Goal: Information Seeking & Learning: Learn about a topic

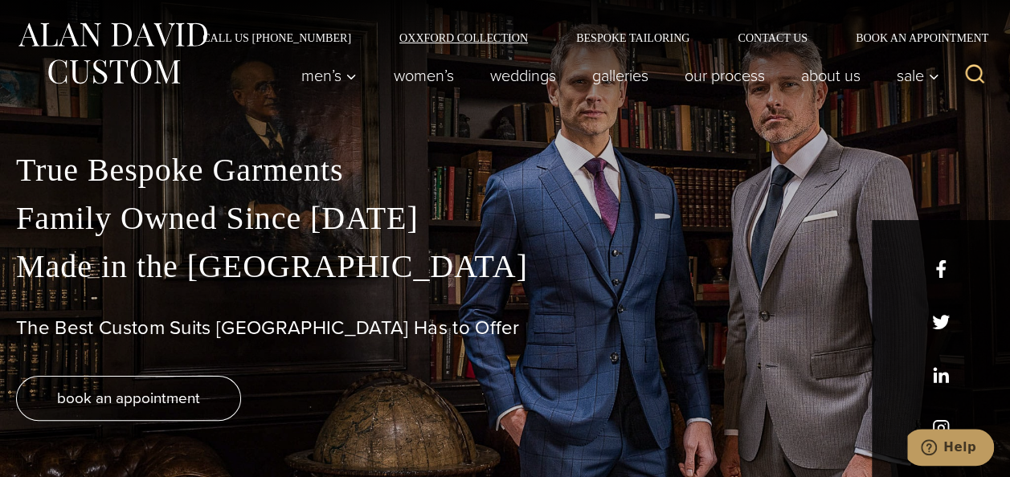
click at [484, 35] on link "Oxxford Collection" at bounding box center [463, 37] width 177 height 11
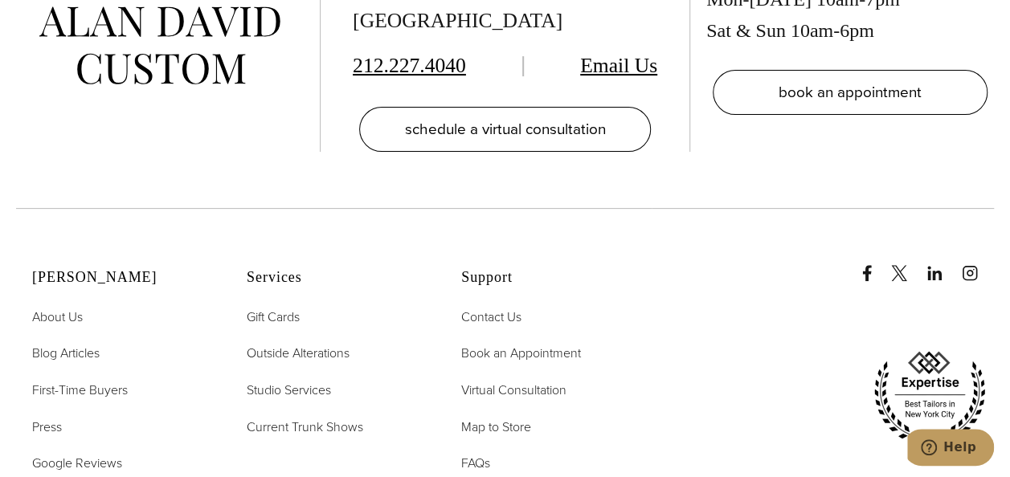
scroll to position [6266, 0]
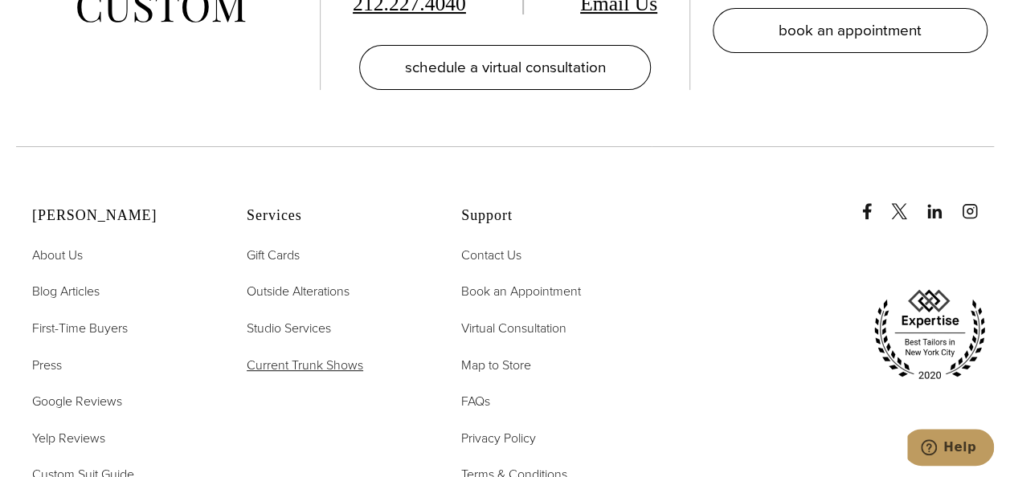
click at [285, 356] on span "Current Trunk Shows" at bounding box center [305, 365] width 116 height 18
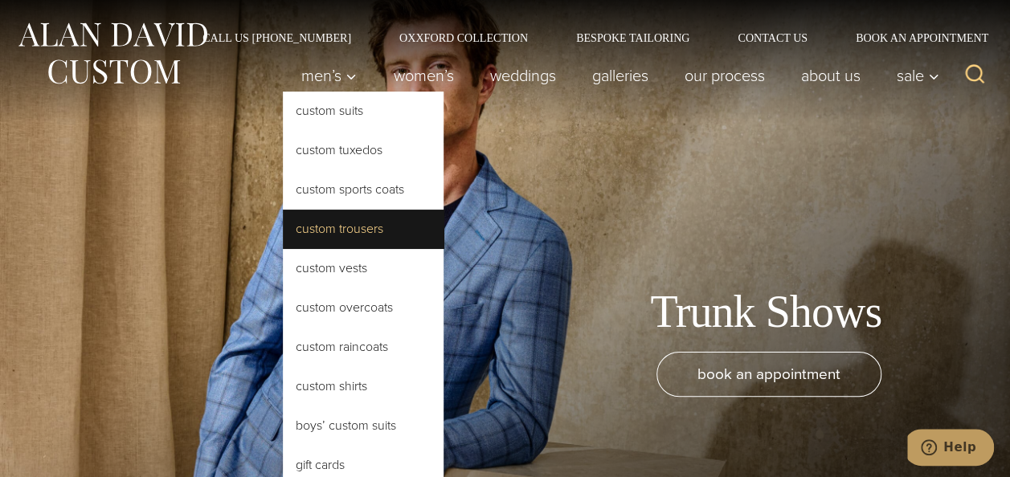
click at [341, 227] on link "Custom Trousers" at bounding box center [363, 229] width 161 height 39
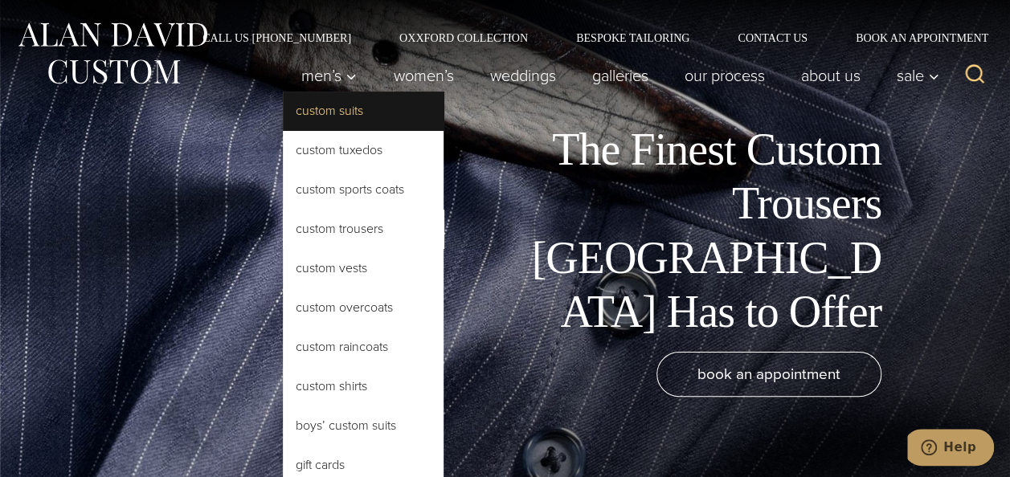
click at [360, 109] on link "Custom Suits" at bounding box center [363, 111] width 161 height 39
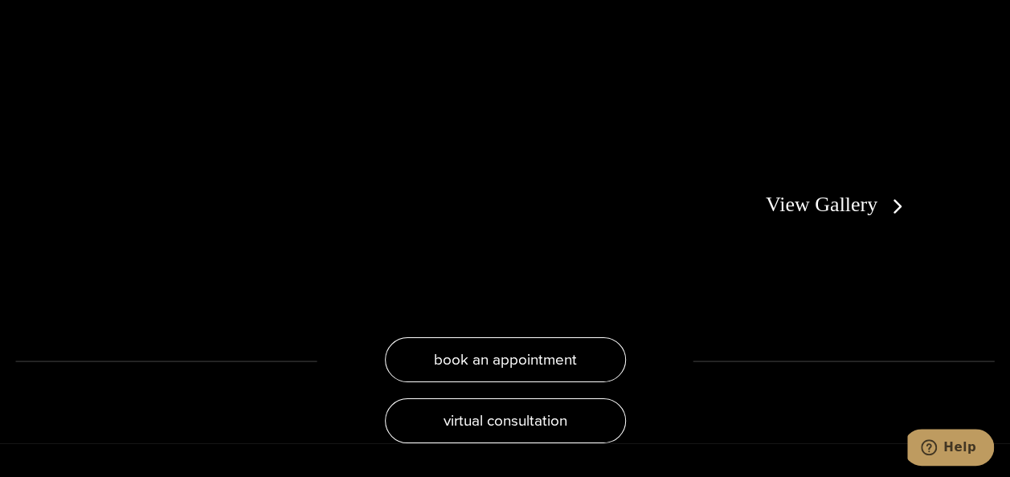
scroll to position [2892, 0]
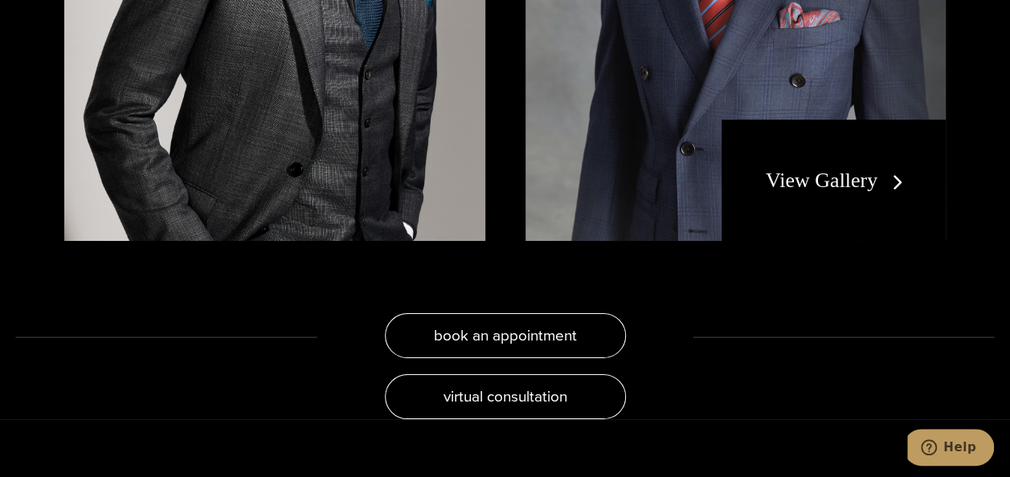
click at [800, 169] on link "View Gallery" at bounding box center [838, 180] width 144 height 23
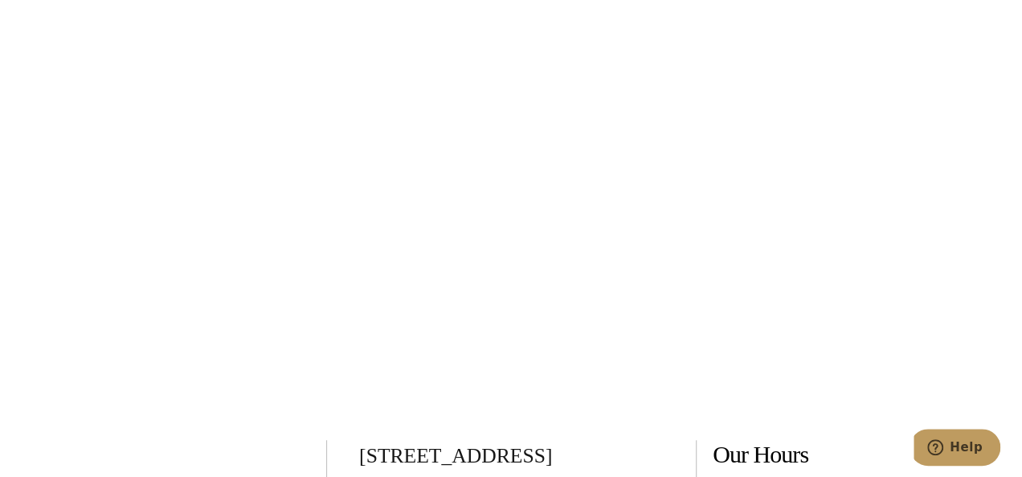
scroll to position [6427, 0]
